Goal: Navigation & Orientation: Find specific page/section

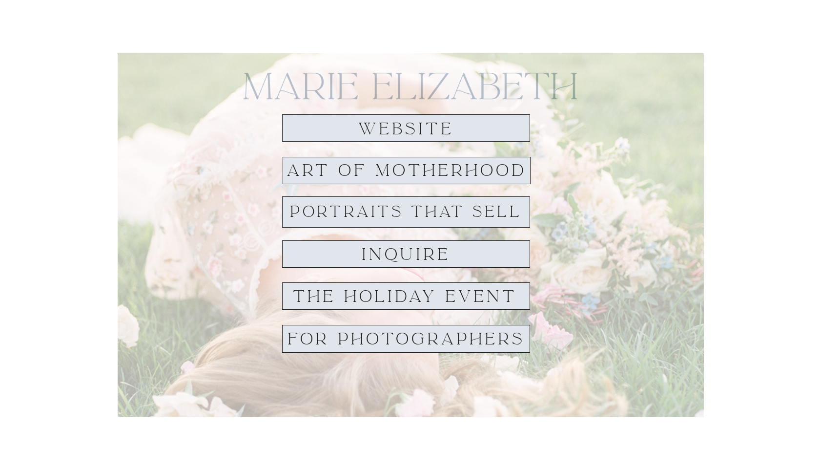
click at [372, 300] on h1 "THE HOLIDAY EVENT" at bounding box center [405, 296] width 244 height 17
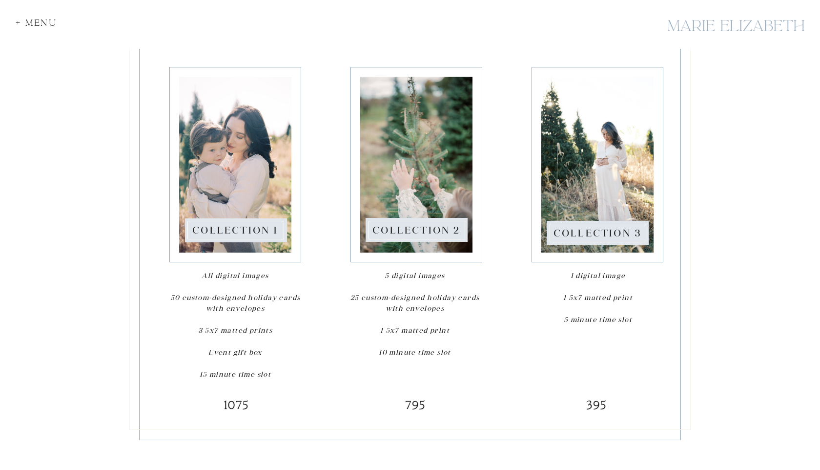
scroll to position [1326, 0]
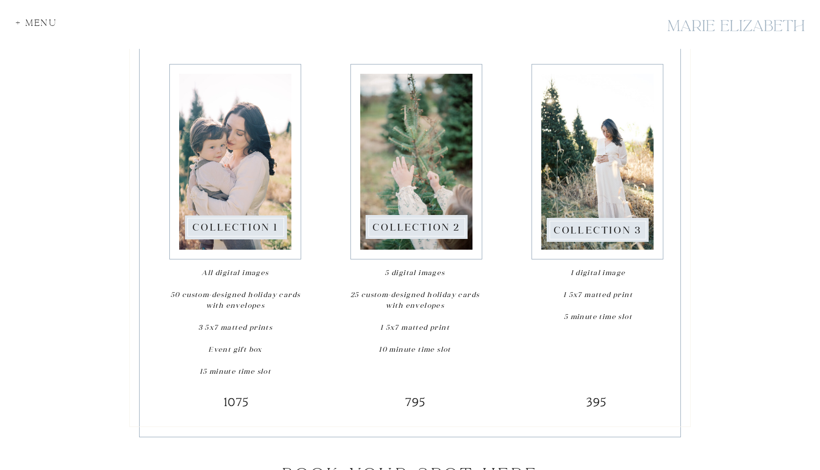
click at [414, 219] on div at bounding box center [417, 227] width 97 height 19
click at [417, 231] on nav "Collection 2" at bounding box center [416, 227] width 99 height 12
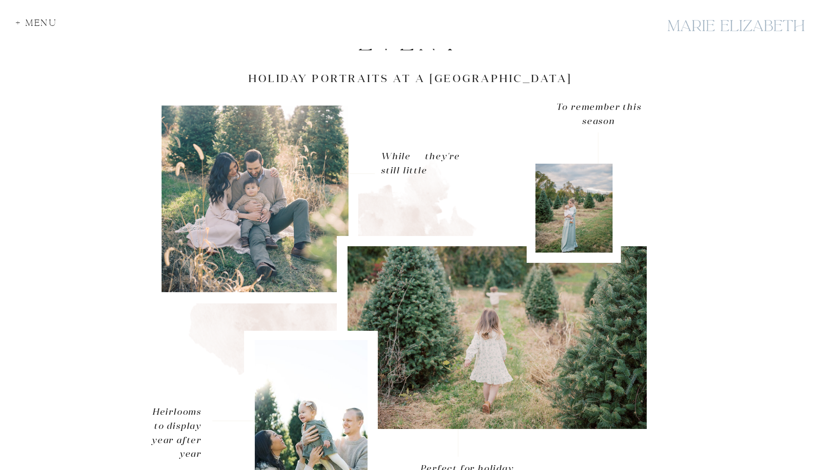
scroll to position [69, 0]
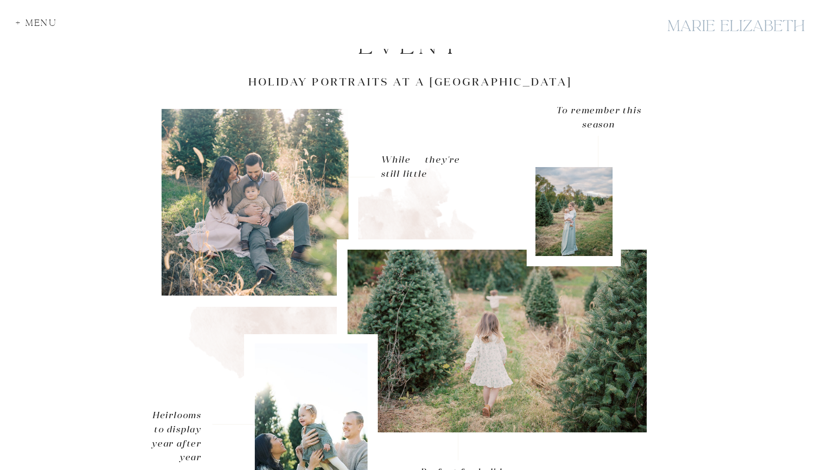
click at [545, 82] on h3 "Holiday portraits at a Christmas tree Farm" at bounding box center [410, 82] width 431 height 15
click at [469, 85] on h3 "Holiday portraits at a Christmas tree Farm" at bounding box center [410, 82] width 431 height 15
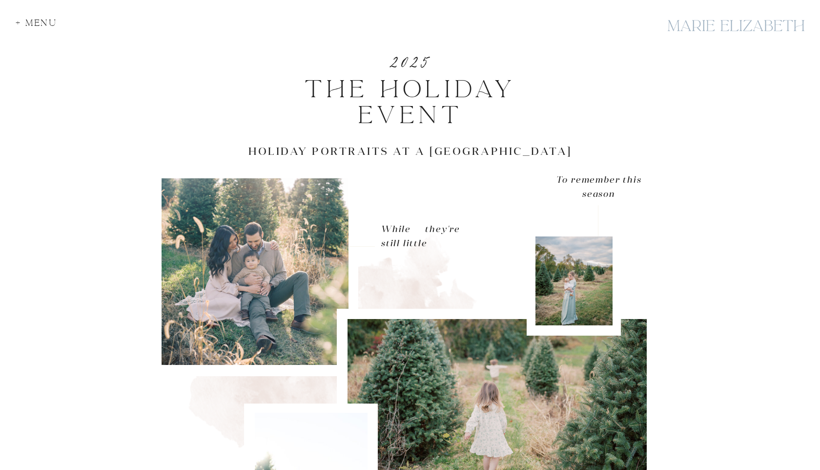
click at [31, 23] on div "+ Menu" at bounding box center [39, 25] width 47 height 13
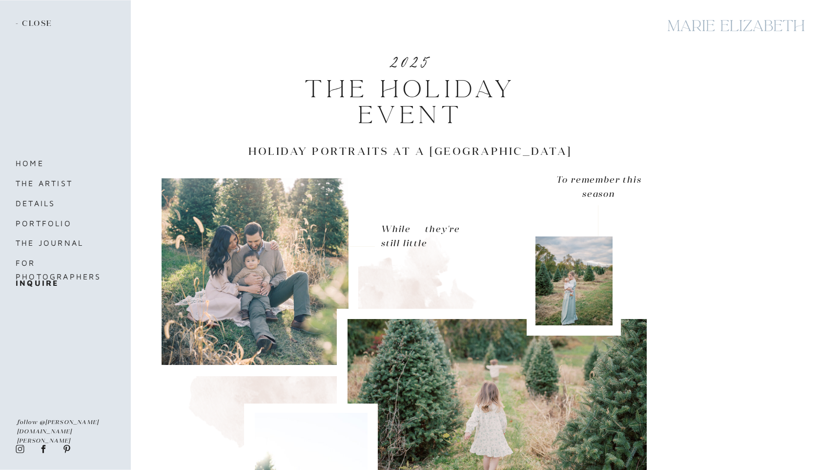
click at [37, 22] on p "- close" at bounding box center [36, 24] width 41 height 11
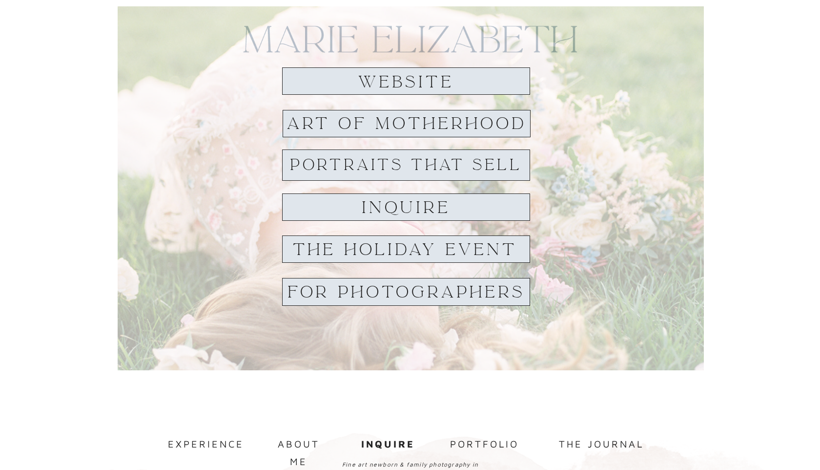
scroll to position [32, 0]
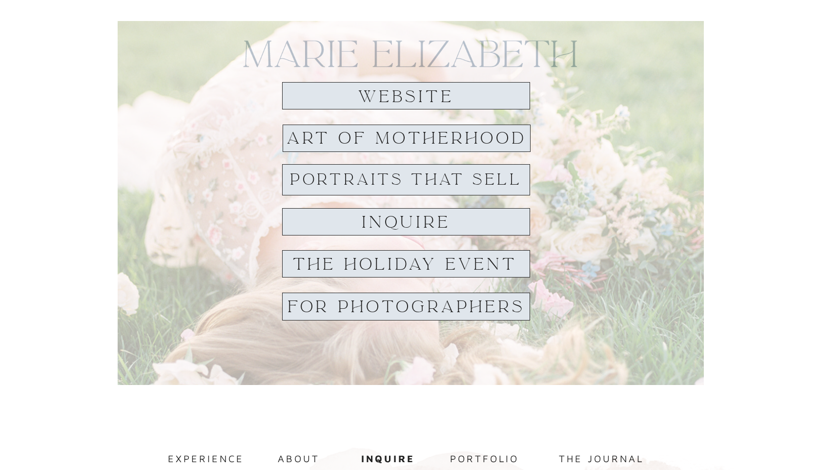
click at [435, 98] on h1 "website" at bounding box center [406, 97] width 112 height 18
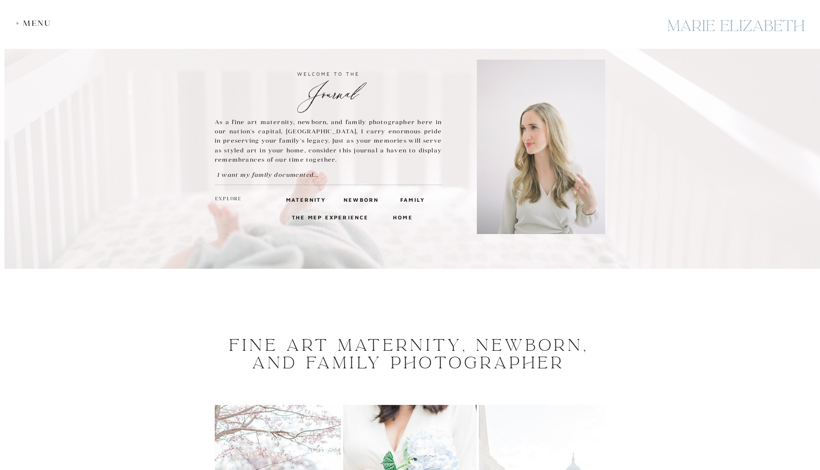
scroll to position [25, 0]
click at [361, 198] on h3 "Newborn" at bounding box center [360, 198] width 33 height 9
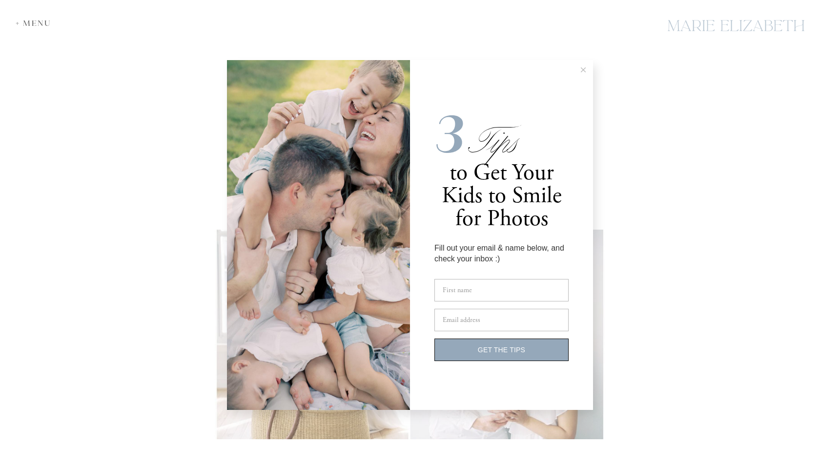
scroll to position [3552, 0]
click at [588, 70] on button at bounding box center [584, 70] width 20 height 20
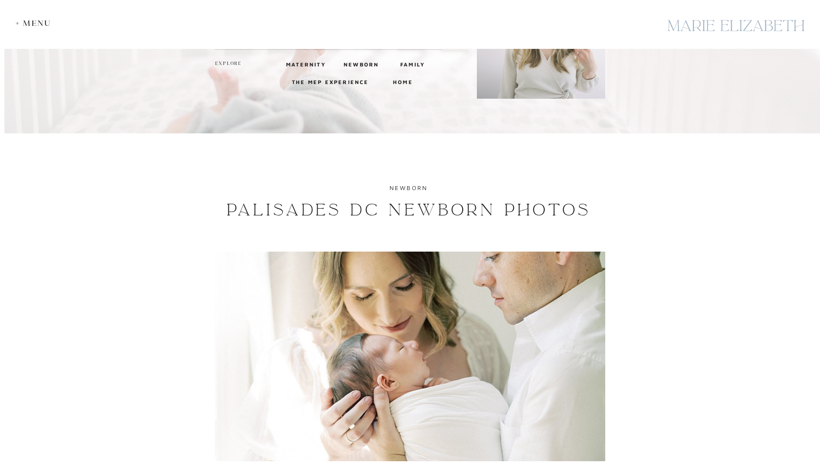
scroll to position [0, 0]
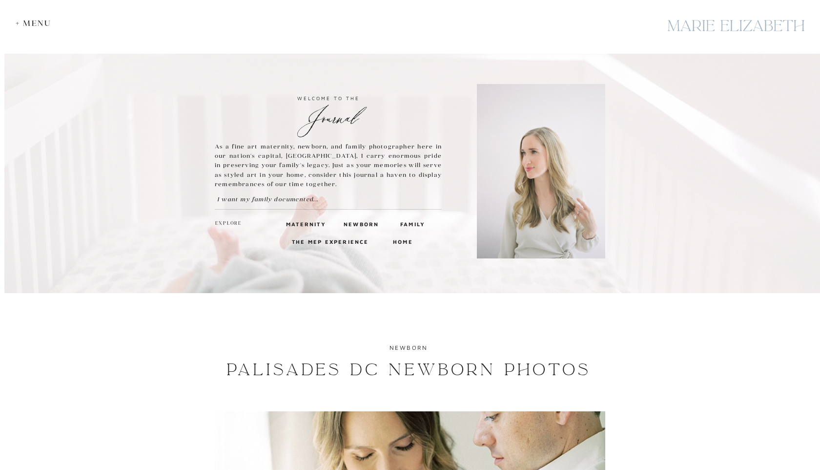
click at [404, 224] on h3 "Family" at bounding box center [411, 223] width 23 height 9
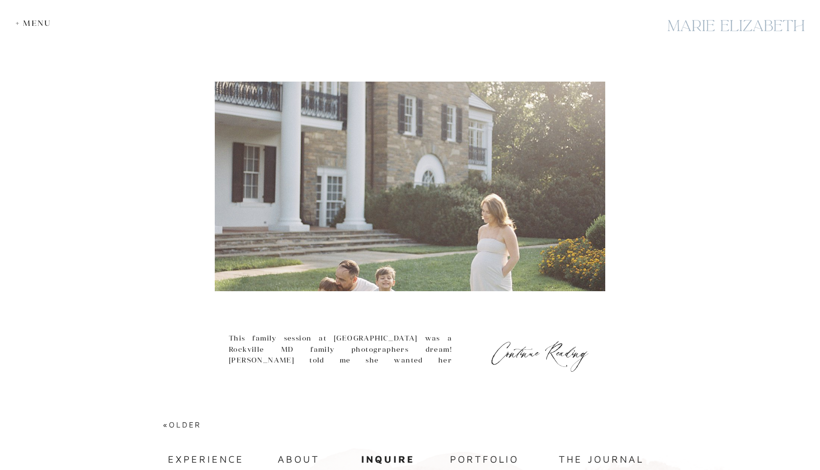
scroll to position [4248, 0]
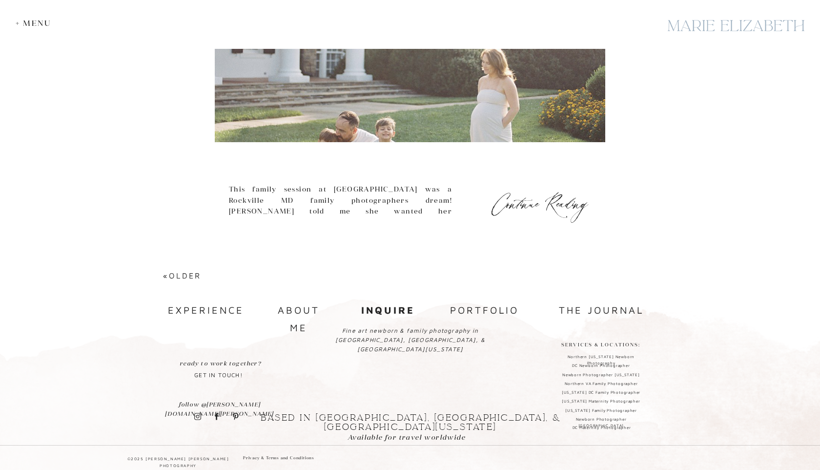
click at [401, 308] on b "inquire" at bounding box center [388, 309] width 54 height 11
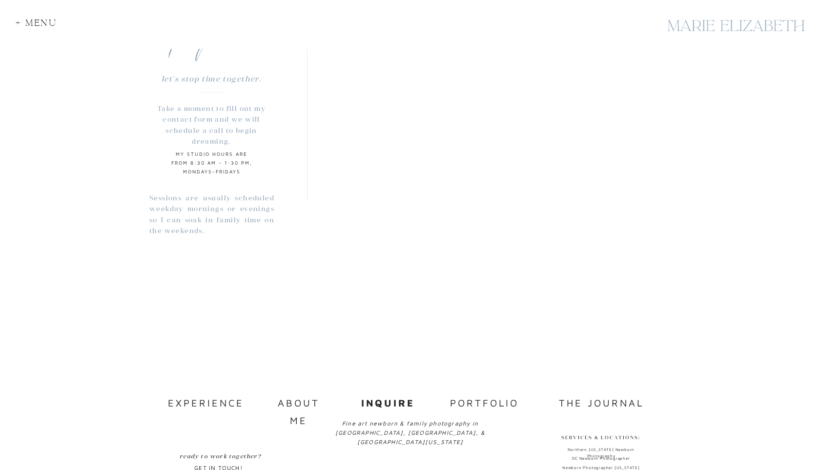
scroll to position [894, 0]
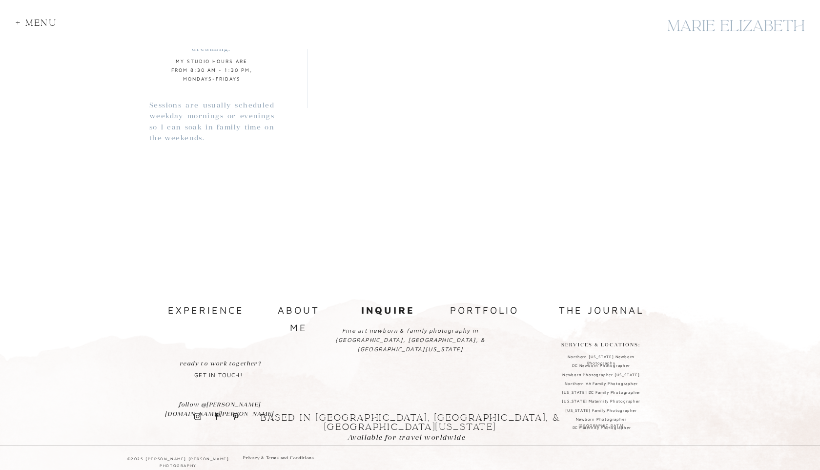
click at [220, 309] on nav "experience" at bounding box center [204, 310] width 73 height 18
